Goal: Check status: Check status

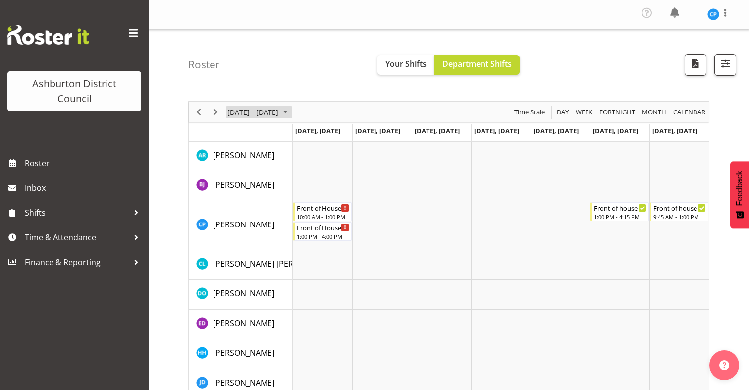
click at [249, 111] on span "[DATE] - [DATE]" at bounding box center [252, 112] width 53 height 12
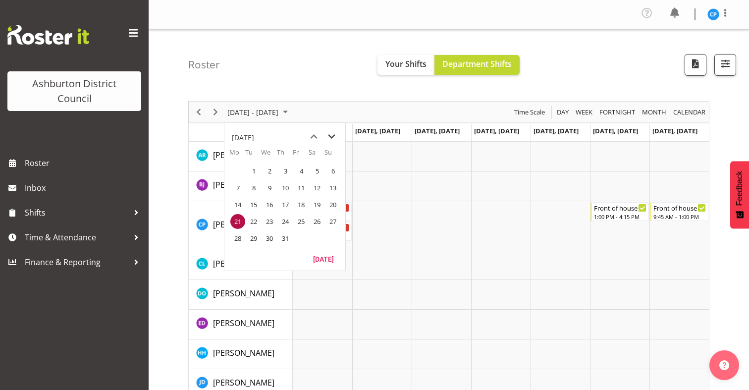
click at [333, 133] on span "next month" at bounding box center [331, 137] width 17 height 18
click at [236, 167] on span "1" at bounding box center [237, 171] width 15 height 15
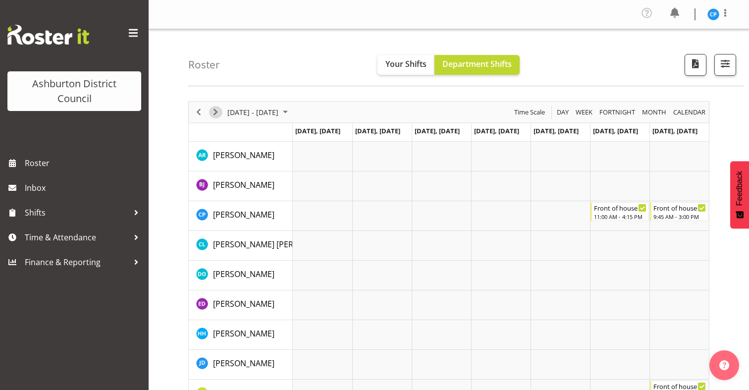
click at [218, 111] on span "Next" at bounding box center [216, 112] width 12 height 12
click at [214, 114] on span "Next" at bounding box center [216, 112] width 12 height 12
